Goal: Share content

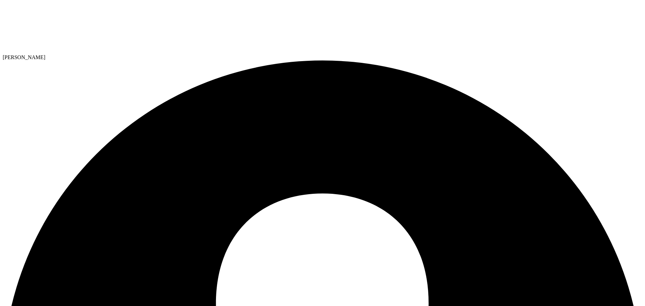
select select "USD"
radio input "true"
